Goal: Task Accomplishment & Management: Use online tool/utility

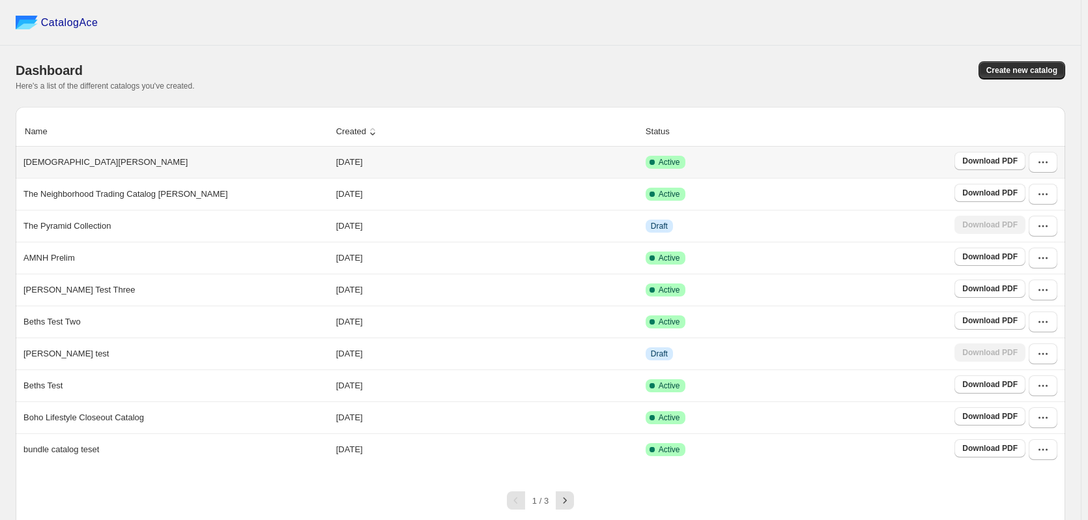
click at [32, 160] on p "[DEMOGRAPHIC_DATA][PERSON_NAME]" at bounding box center [105, 162] width 164 height 13
click at [1002, 153] on link "Download PDF" at bounding box center [989, 161] width 71 height 18
click at [46, 169] on p "[DEMOGRAPHIC_DATA][PERSON_NAME]" at bounding box center [105, 162] width 164 height 13
click at [552, 151] on td "[DATE]" at bounding box center [486, 162] width 309 height 31
click at [548, 159] on td "[DATE]" at bounding box center [486, 162] width 309 height 31
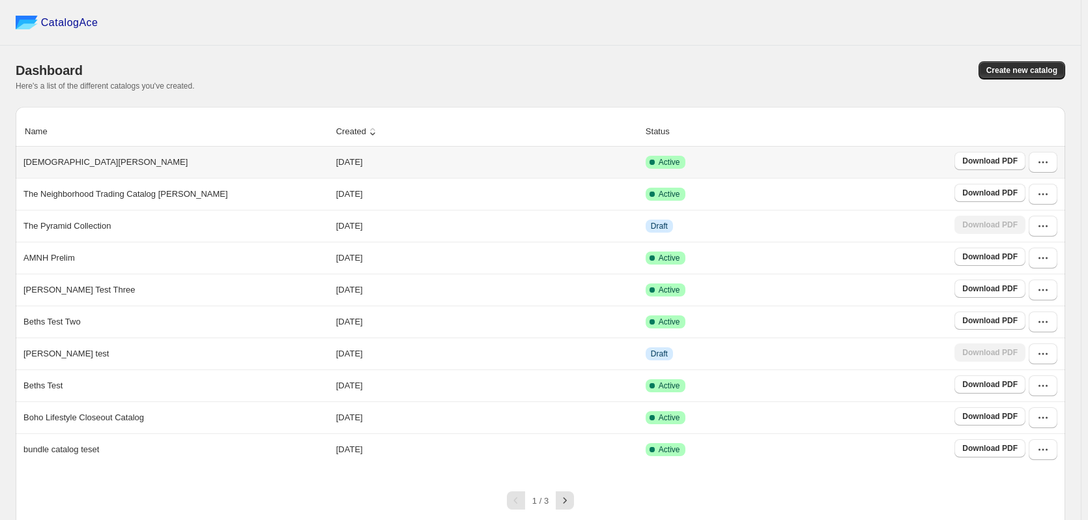
click at [548, 159] on td "[DATE]" at bounding box center [486, 162] width 309 height 31
click at [333, 154] on td "[DATE]" at bounding box center [486, 162] width 309 height 31
click at [551, 165] on td "[DATE]" at bounding box center [486, 162] width 309 height 31
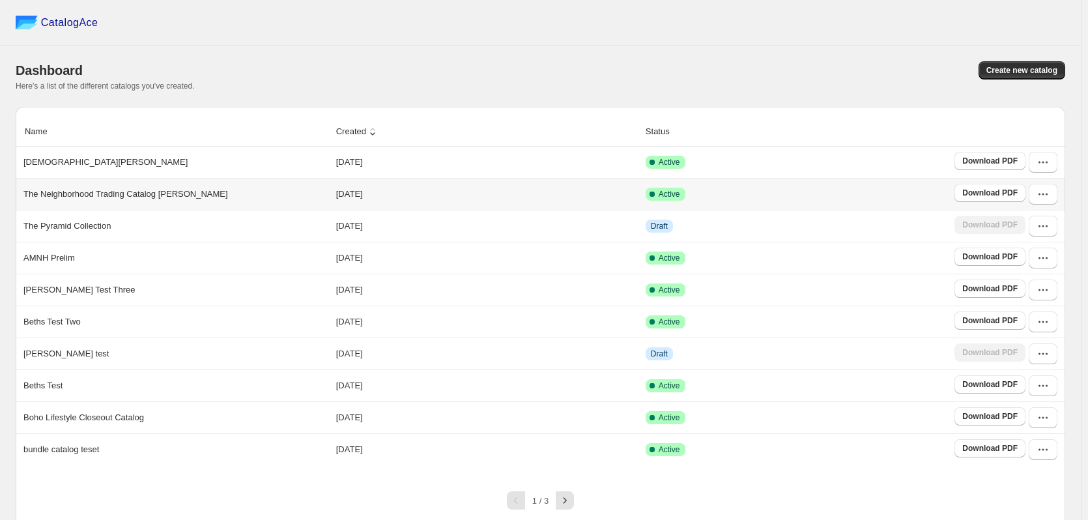
click at [473, 201] on td "[DATE]" at bounding box center [486, 194] width 309 height 32
click at [135, 229] on div "The Pyramid Collection" at bounding box center [173, 223] width 310 height 18
click at [488, 231] on td "[DATE]" at bounding box center [486, 226] width 309 height 32
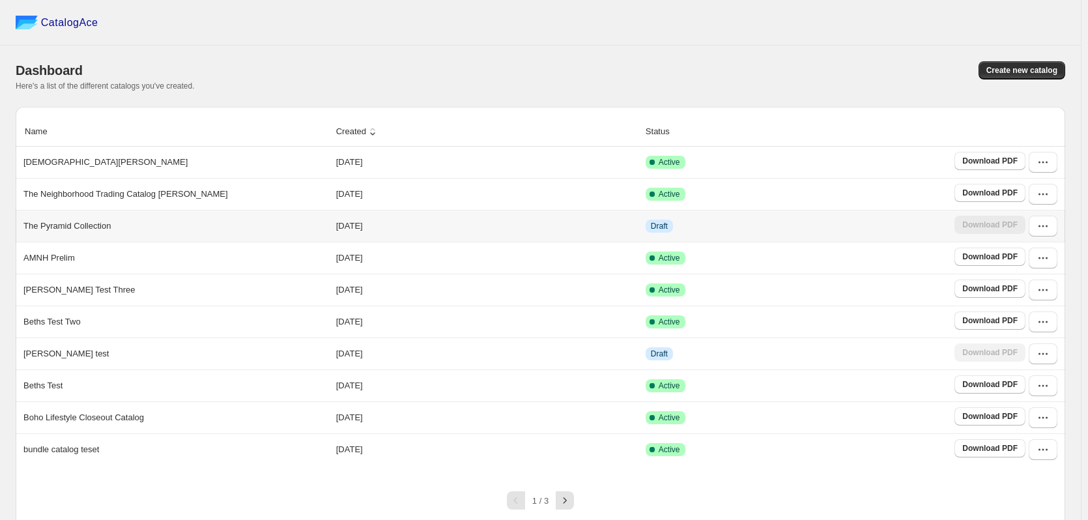
click at [488, 231] on td "[DATE]" at bounding box center [486, 226] width 309 height 32
click at [1057, 230] on button "button" at bounding box center [1042, 226] width 29 height 21
click at [1032, 322] on span "Edit" at bounding box center [1040, 322] width 67 height 13
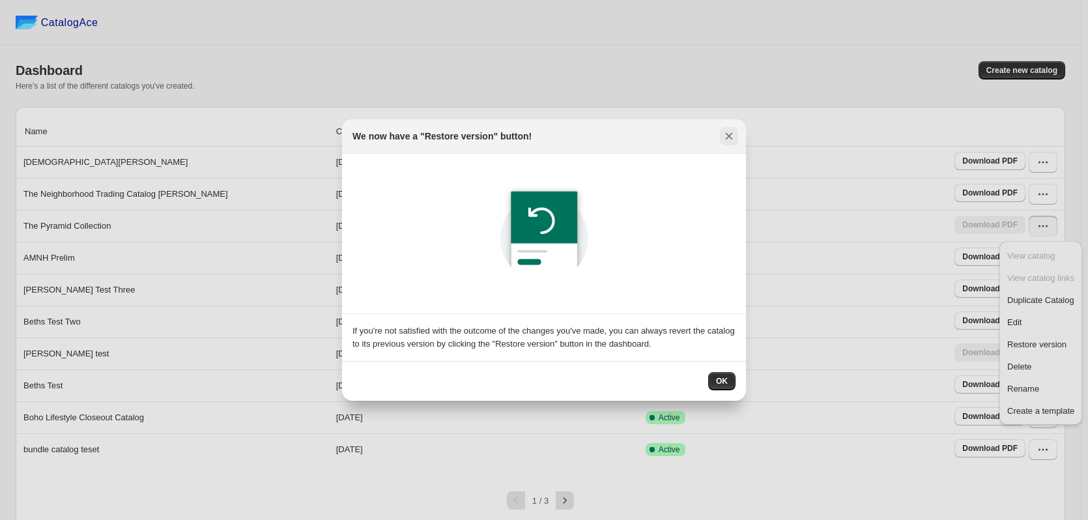
click at [727, 134] on icon ":r9:" at bounding box center [728, 136] width 13 height 13
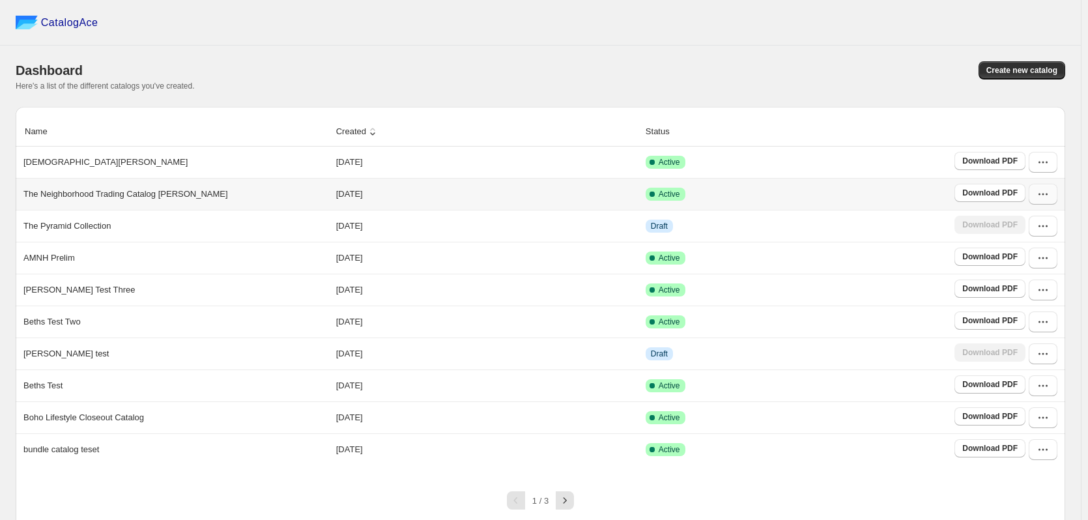
click at [1050, 203] on button "button" at bounding box center [1042, 194] width 29 height 21
click at [1027, 288] on span "Edit" at bounding box center [1040, 290] width 67 height 13
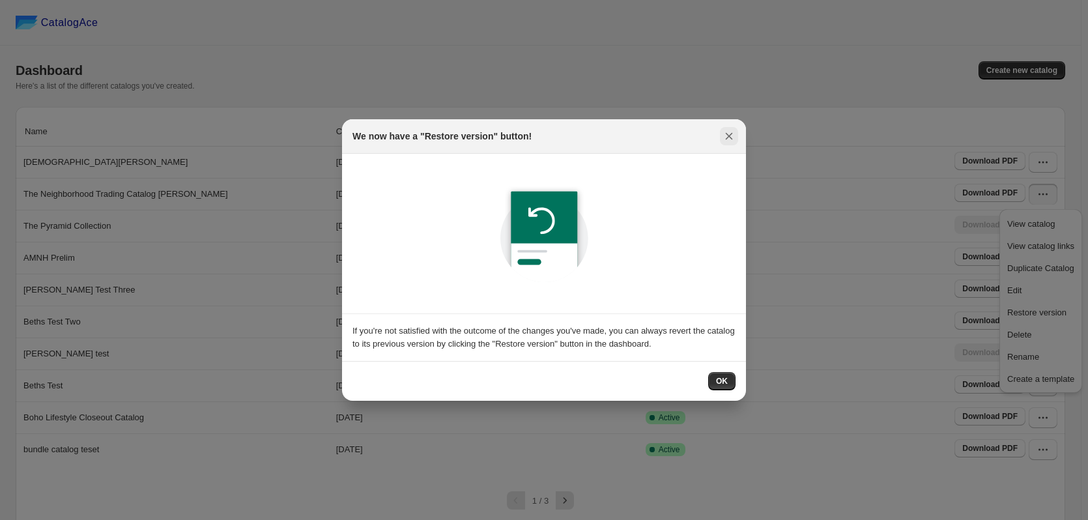
click at [724, 132] on icon ":r9:" at bounding box center [728, 136] width 13 height 13
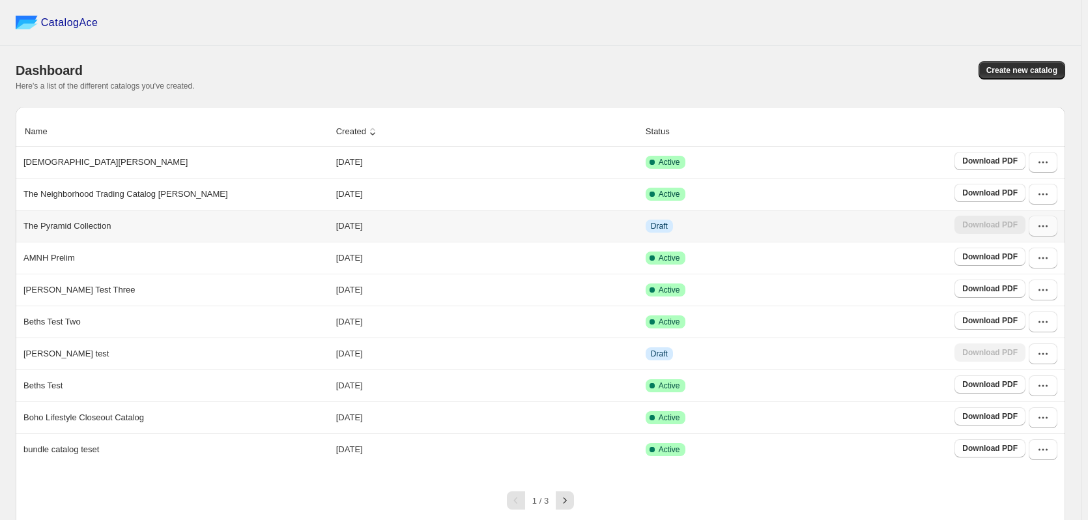
click at [1045, 235] on button "button" at bounding box center [1042, 226] width 29 height 21
click at [1045, 187] on button "button" at bounding box center [1042, 194] width 29 height 21
click at [1013, 266] on span "Duplicate Catalog" at bounding box center [1040, 268] width 67 height 10
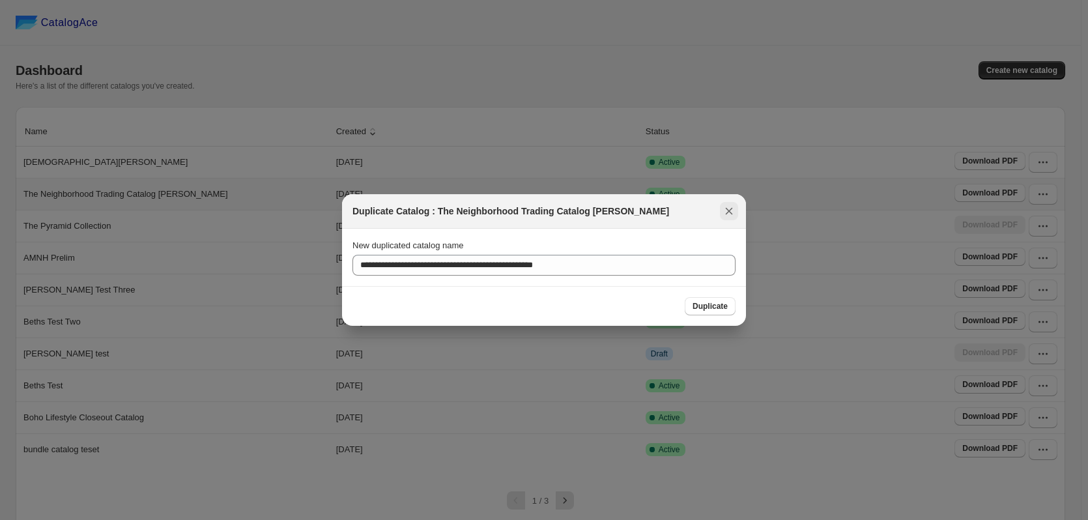
click at [724, 205] on icon ":r5:" at bounding box center [728, 211] width 13 height 13
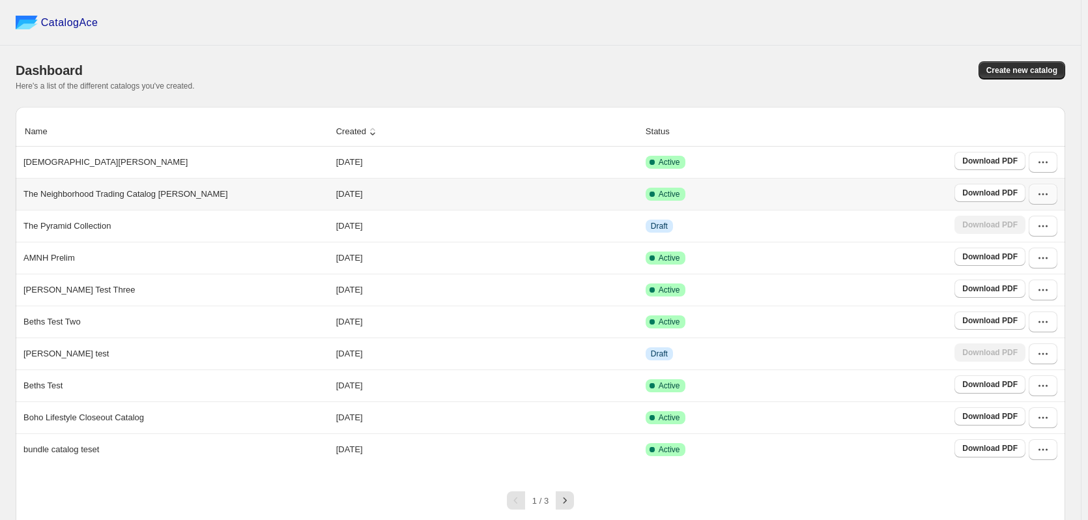
click at [1049, 197] on icon "button" at bounding box center [1042, 194] width 13 height 13
click at [1034, 292] on span "Edit" at bounding box center [1040, 290] width 67 height 13
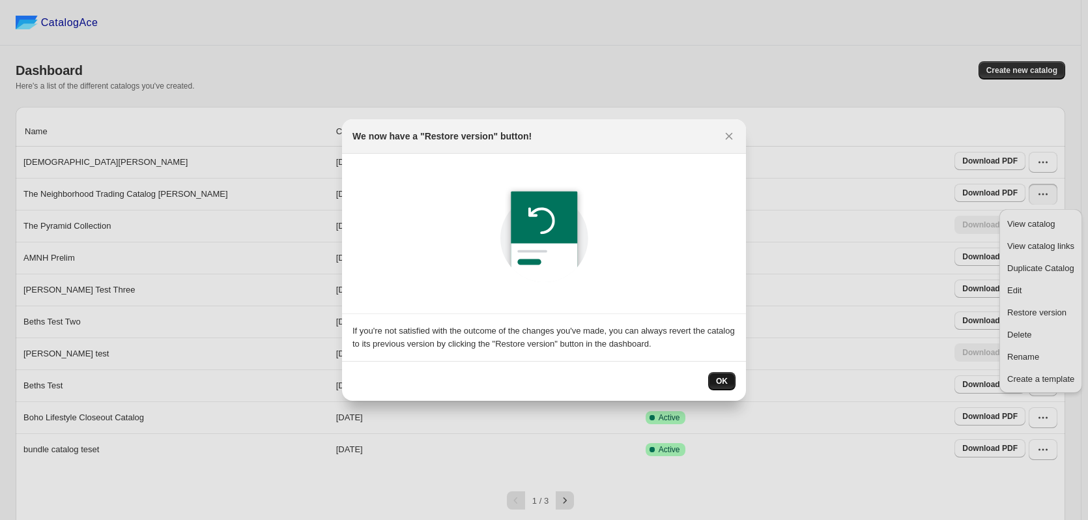
click at [724, 381] on span "OK" at bounding box center [722, 381] width 12 height 10
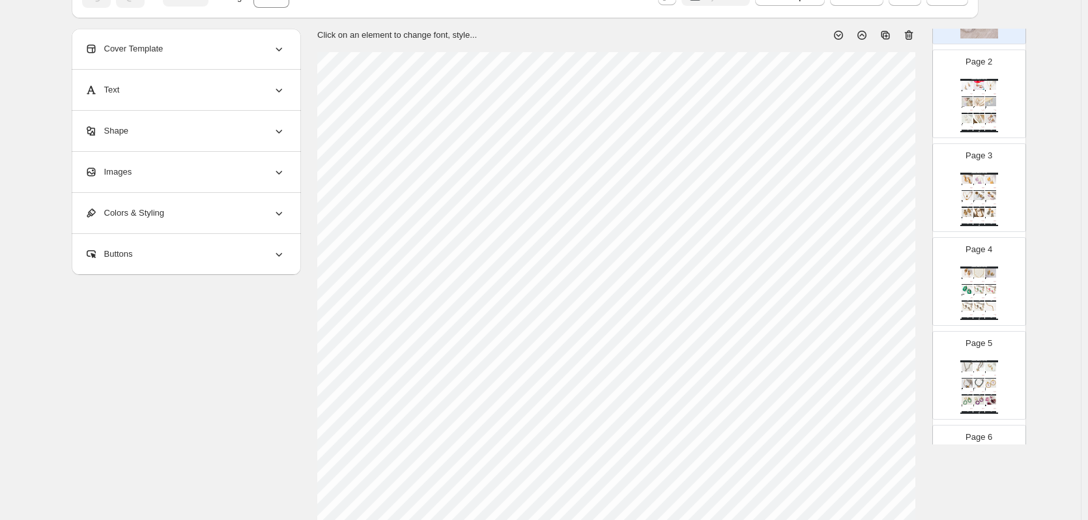
scroll to position [130, 0]
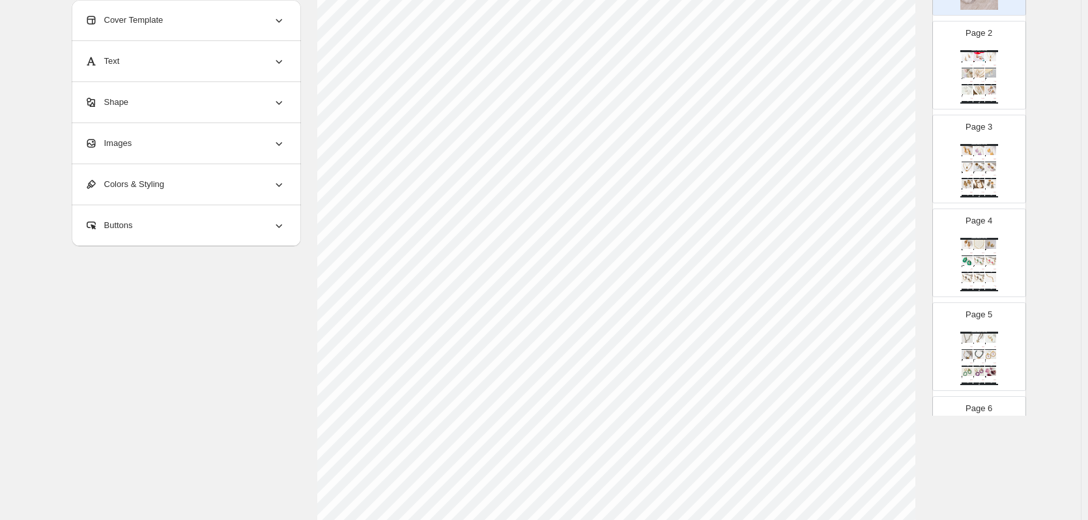
click at [965, 182] on img at bounding box center [966, 184] width 11 height 8
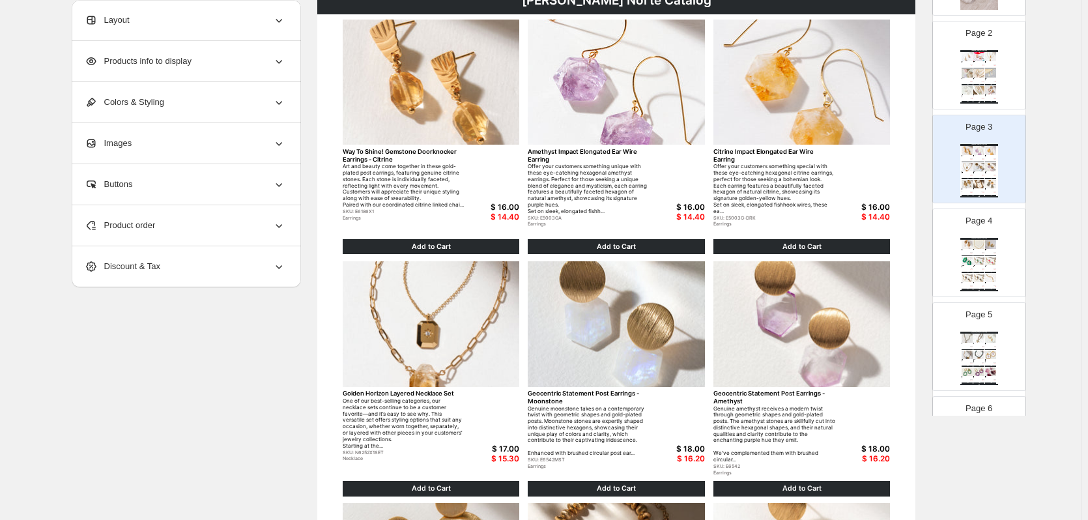
click at [274, 230] on div "Product order" at bounding box center [185, 225] width 201 height 40
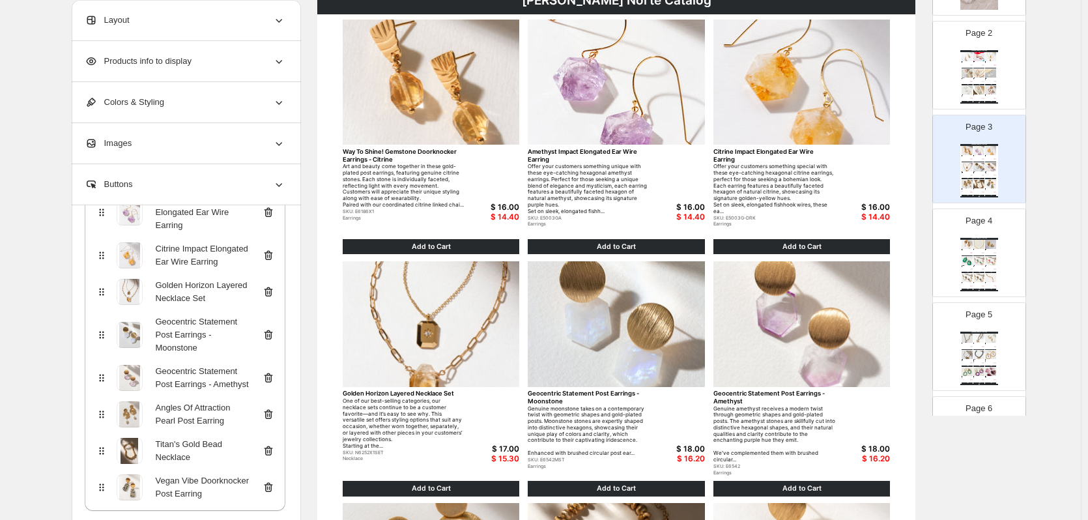
scroll to position [391, 0]
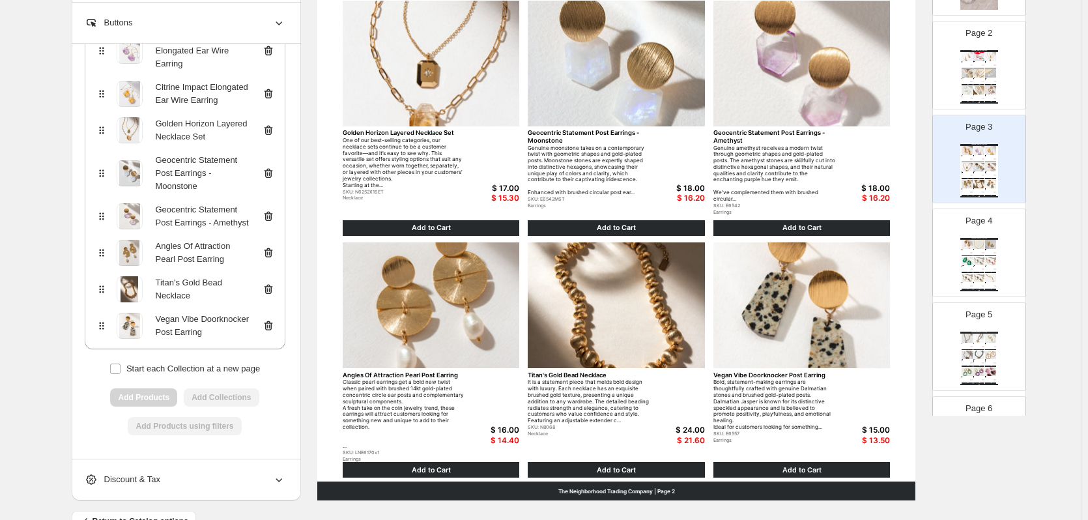
click at [102, 178] on icon at bounding box center [101, 173] width 13 height 13
drag, startPoint x: 128, startPoint y: 180, endPoint x: 117, endPoint y: 170, distance: 14.8
click at [128, 171] on span at bounding box center [130, 173] width 26 height 26
click at [100, 169] on icon at bounding box center [101, 173] width 13 height 13
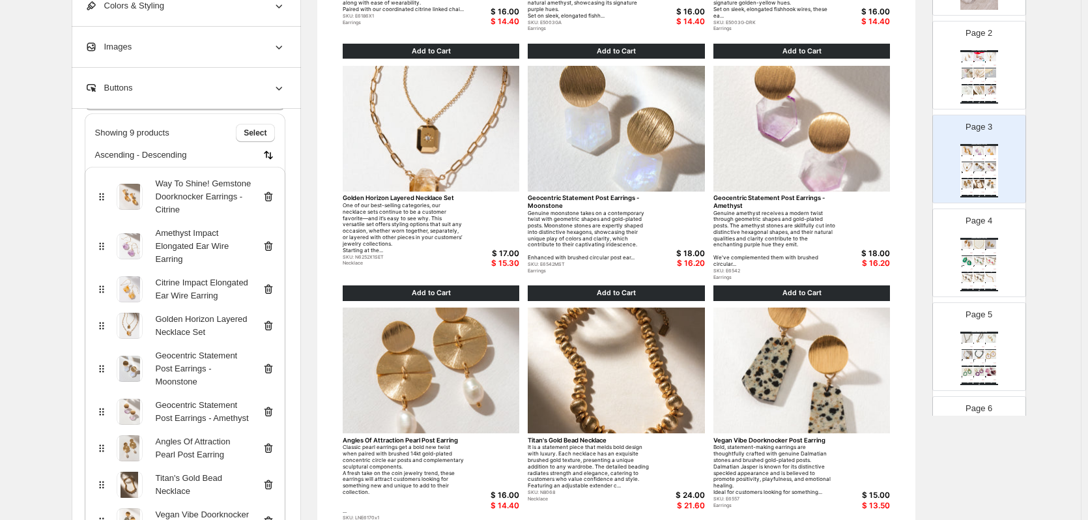
scroll to position [425, 0]
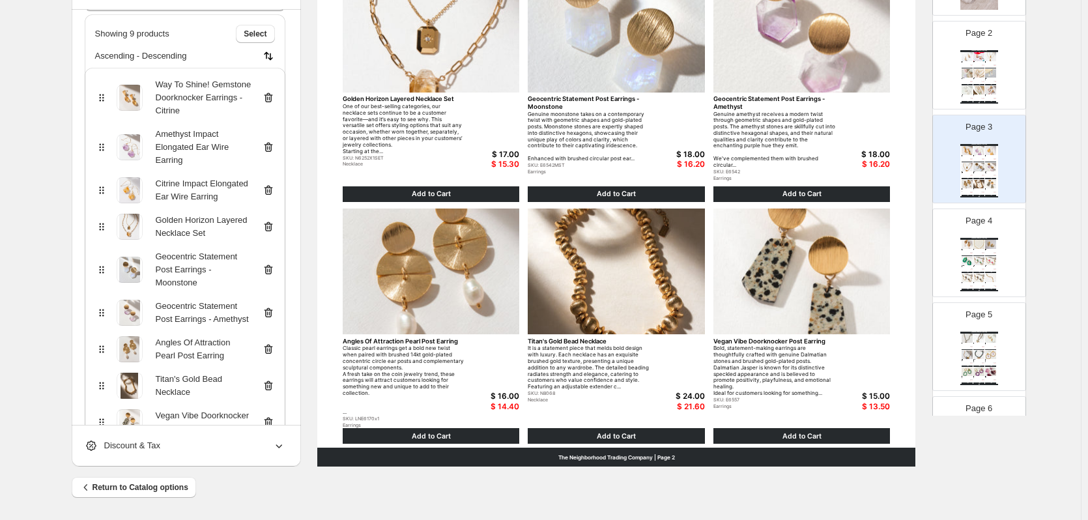
click at [970, 253] on div "$ 14.40" at bounding box center [970, 253] width 4 height 1
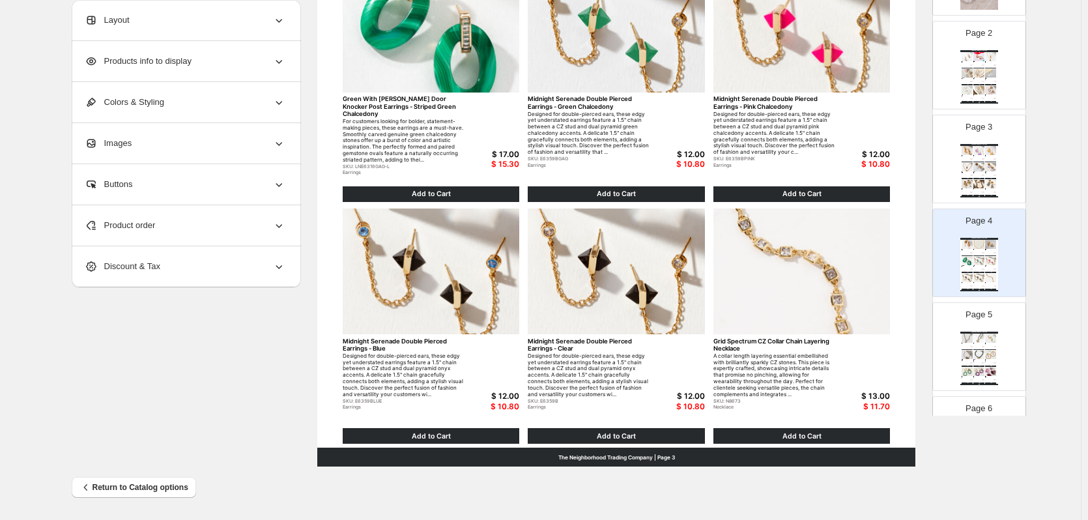
scroll to position [0, 0]
click at [981, 361] on div "Natural Embrace Gem Necklace - Chrysocolla This genuine chrysocolla beaded neck…" at bounding box center [978, 362] width 11 height 4
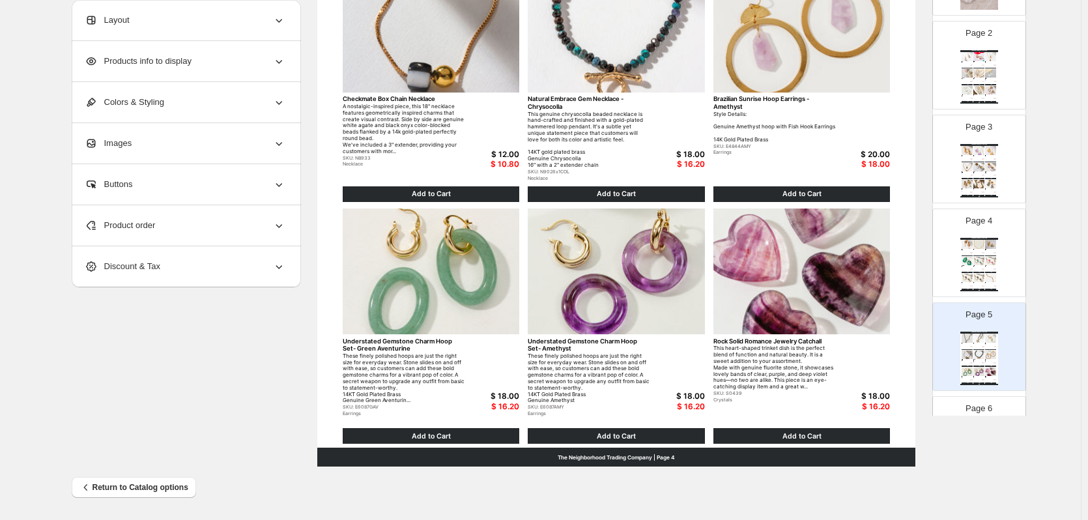
click at [984, 398] on div "Page 6 Luna Norte Catalog Hookup Toggle Necklace - Midnight - 16" This adaptabl…" at bounding box center [974, 434] width 82 height 87
type input "*"
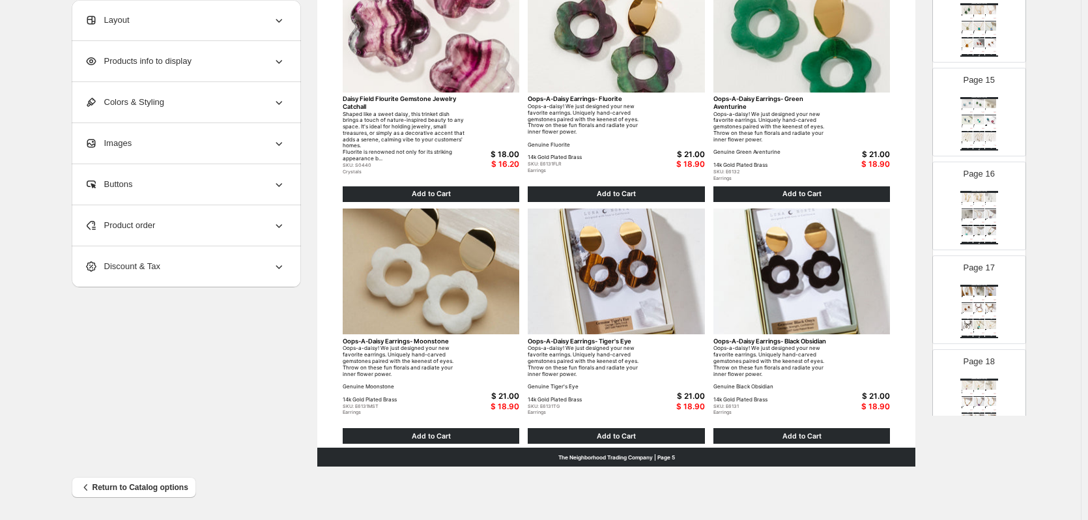
scroll to position [1563, 0]
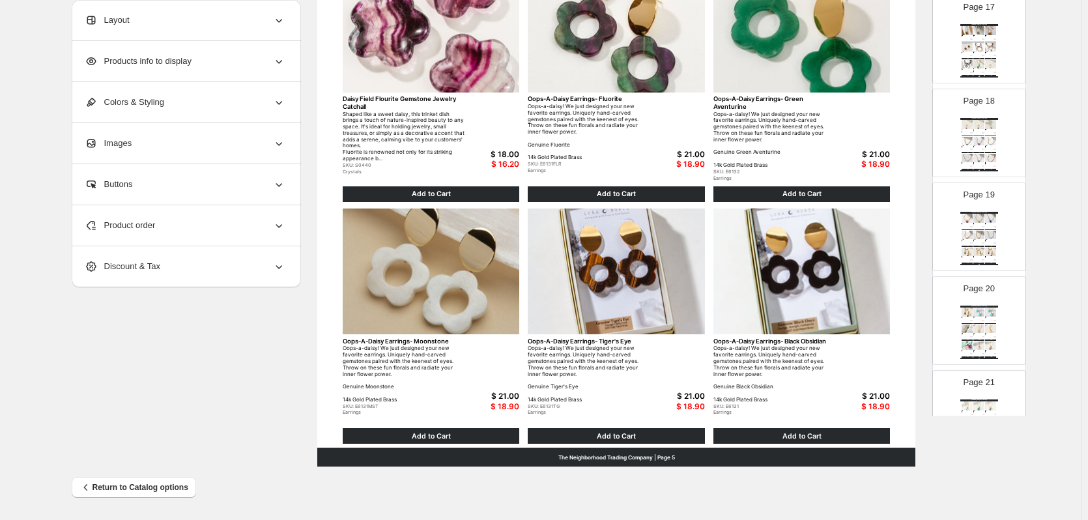
click at [169, 427] on div "**********" at bounding box center [541, 67] width 938 height 797
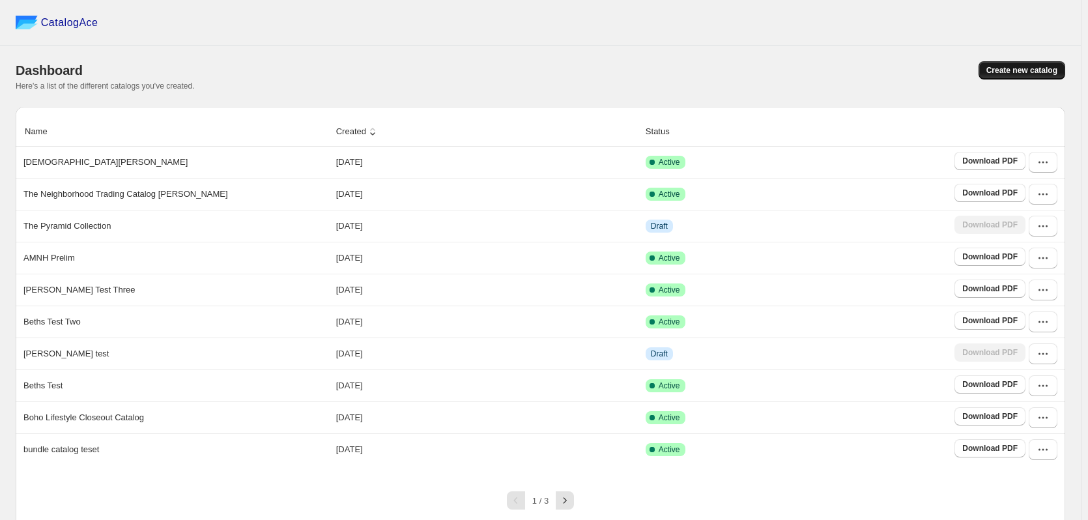
click at [1007, 70] on span "Create new catalog" at bounding box center [1021, 70] width 71 height 10
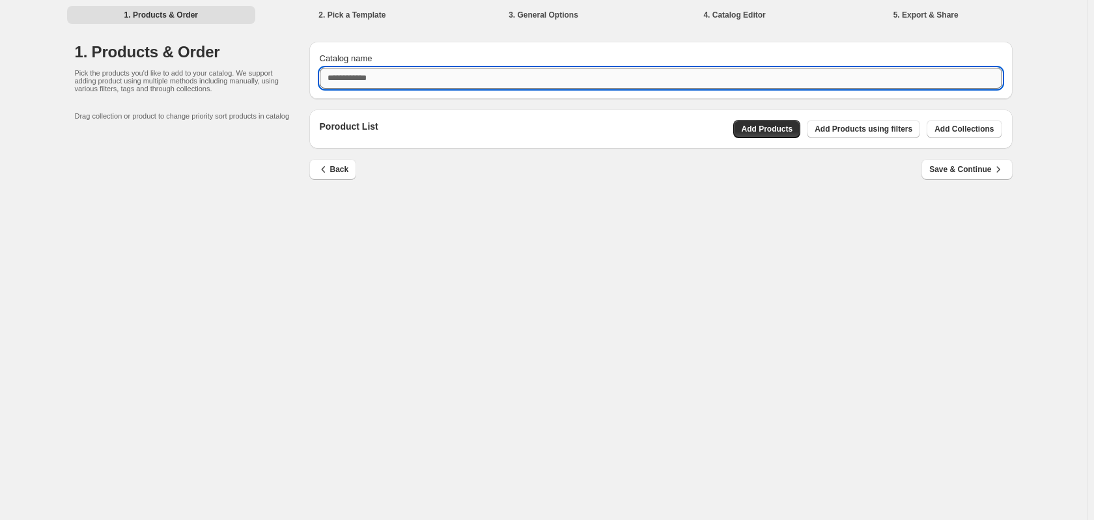
click at [408, 83] on input "Catalog name" at bounding box center [661, 78] width 683 height 21
click at [955, 124] on div "Catalog name Poroduct List Add Products Add Products using filters Add Collecti…" at bounding box center [656, 113] width 714 height 165
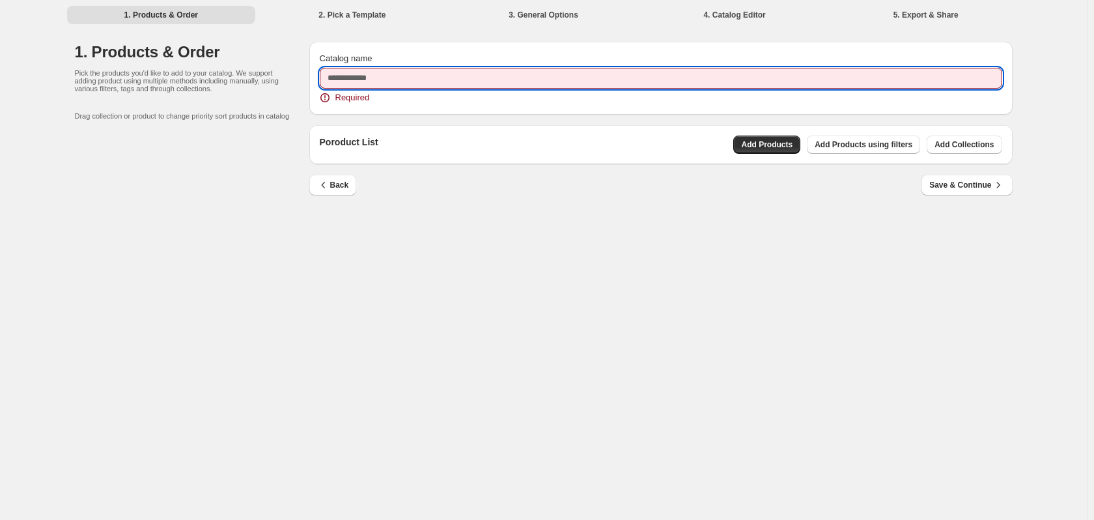
click at [369, 83] on input "Catalog name" at bounding box center [661, 78] width 683 height 21
